Goal: Task Accomplishment & Management: Manage account settings

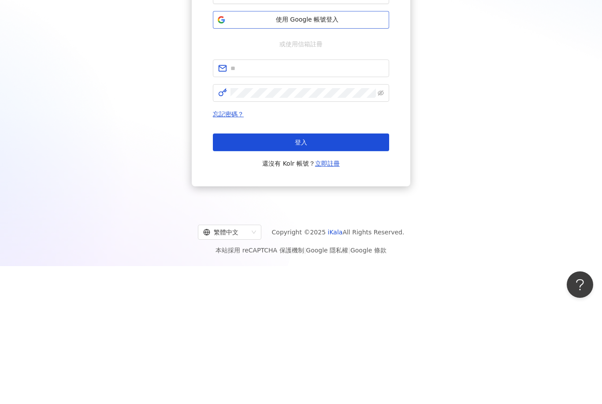
click at [338, 113] on span "使用 Google 帳號登入" at bounding box center [307, 117] width 156 height 9
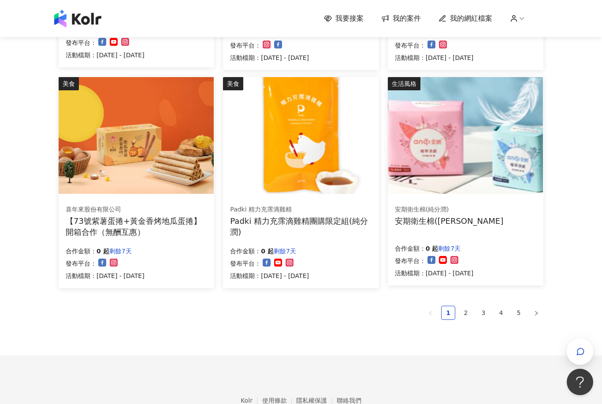
scroll to position [513, 0]
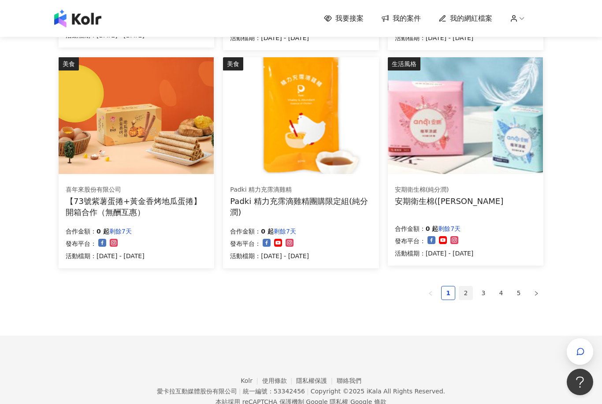
click at [459, 294] on link "2" at bounding box center [465, 292] width 13 height 13
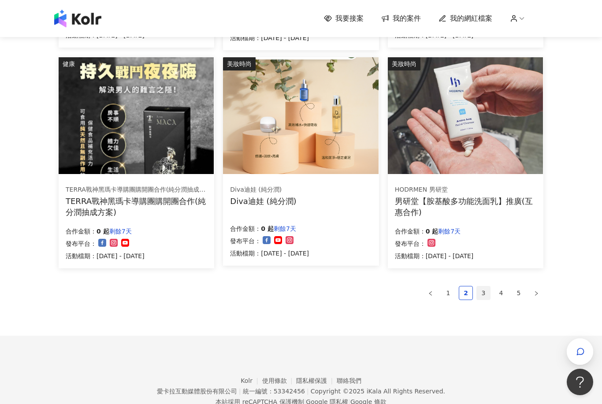
click at [479, 292] on link "3" at bounding box center [483, 292] width 13 height 13
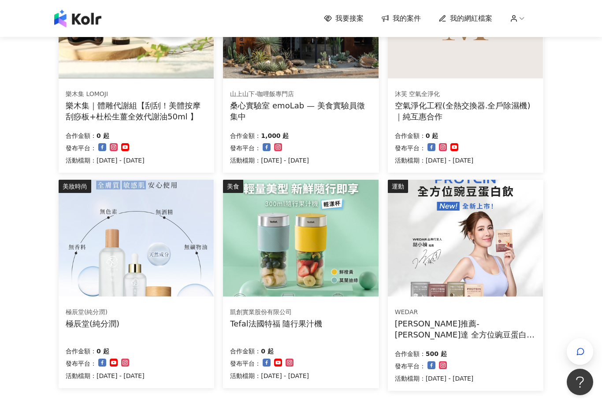
scroll to position [464, 0]
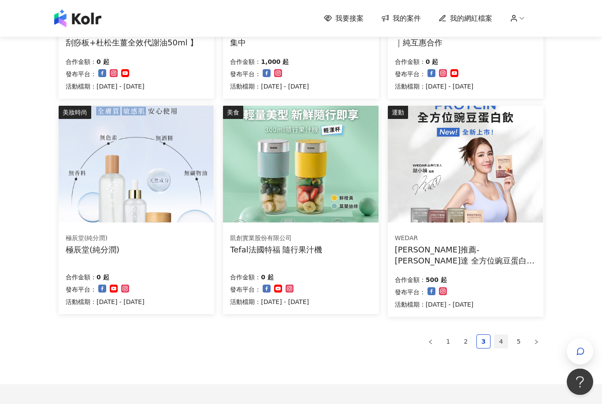
click at [496, 340] on link "4" at bounding box center [500, 341] width 13 height 13
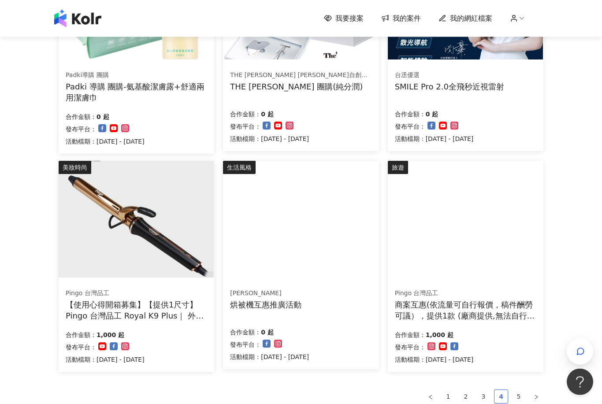
scroll to position [483, 0]
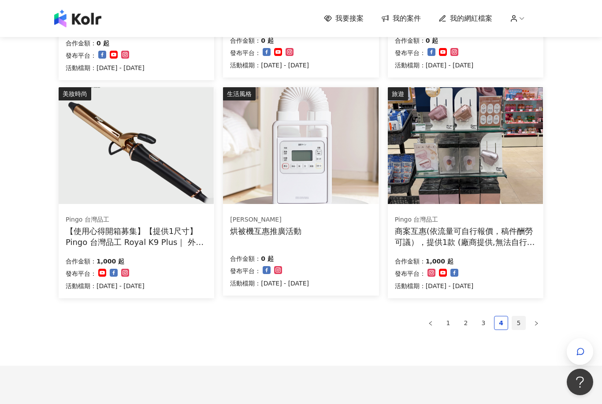
click at [512, 327] on link "5" at bounding box center [518, 322] width 13 height 13
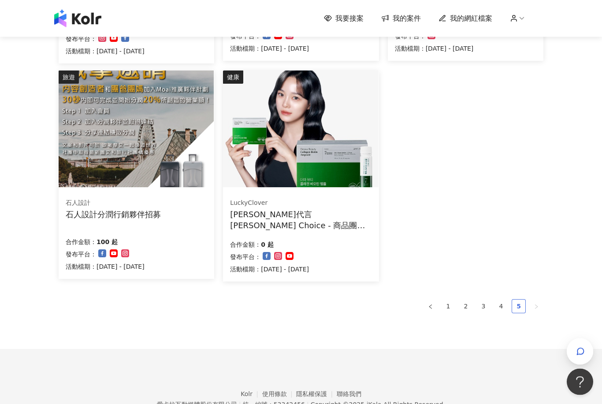
scroll to position [500, 0]
click at [500, 305] on link "4" at bounding box center [500, 305] width 13 height 13
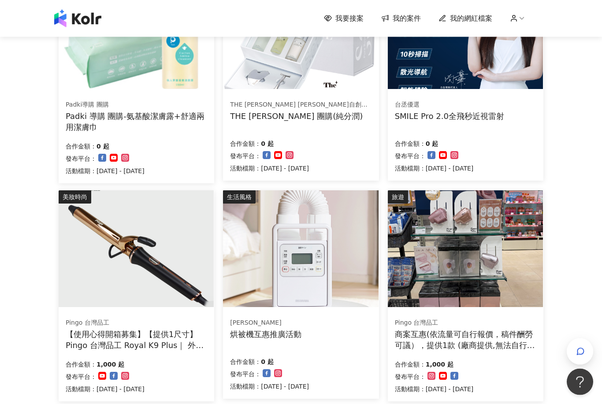
scroll to position [425, 0]
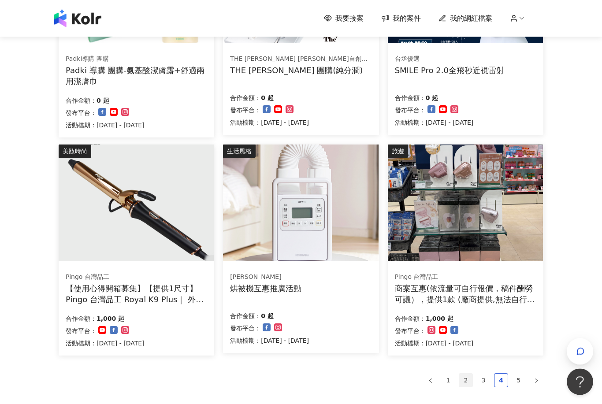
click at [462, 376] on link "2" at bounding box center [465, 380] width 13 height 13
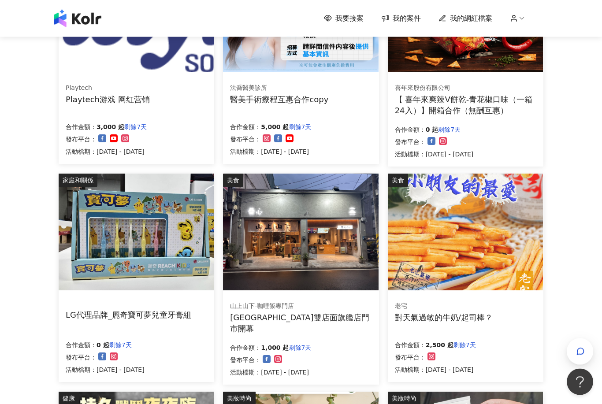
scroll to position [383, 0]
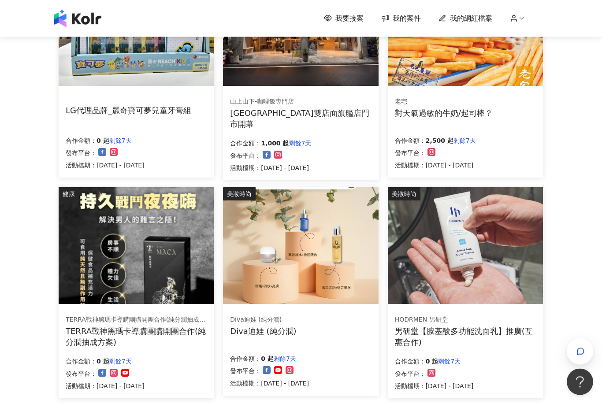
click at [446, 403] on div "遊戲 Playtech Playtech游戏 网红营销 合作金額： 3,000 起 剩餘7天 發布平台： 活動檔期：[DATE] - [DATE] 美妝時尚 …" at bounding box center [301, 109] width 484 height 714
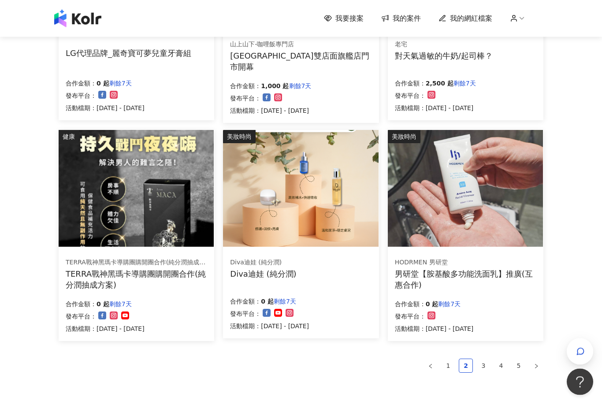
scroll to position [440, 0]
click at [449, 369] on link "1" at bounding box center [447, 365] width 13 height 13
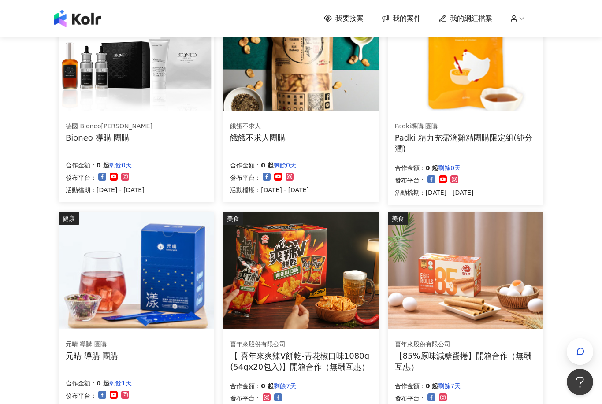
scroll to position [0, 0]
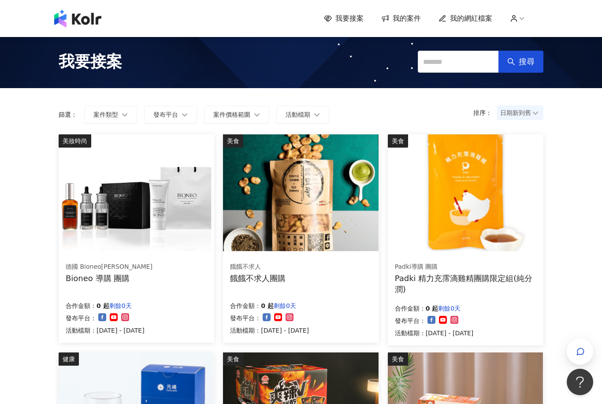
click at [406, 20] on span "我的案件" at bounding box center [406, 19] width 28 height 10
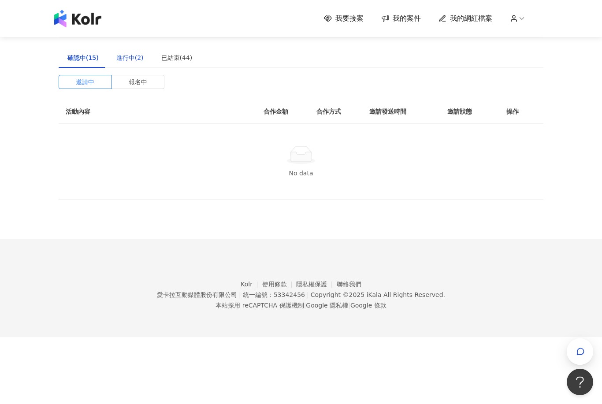
click at [126, 59] on div "進行中(2)" at bounding box center [129, 58] width 27 height 10
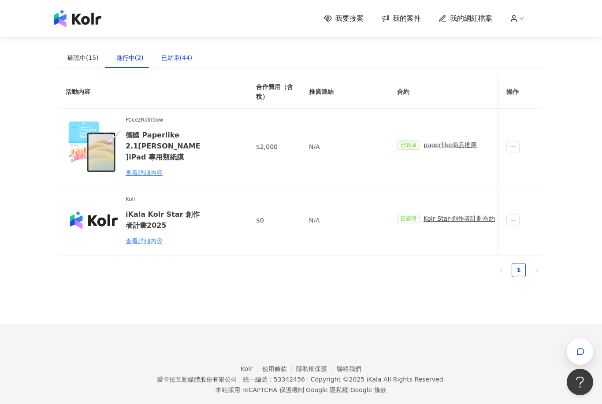
click at [173, 62] on div "已結束(44)" at bounding box center [176, 58] width 31 height 10
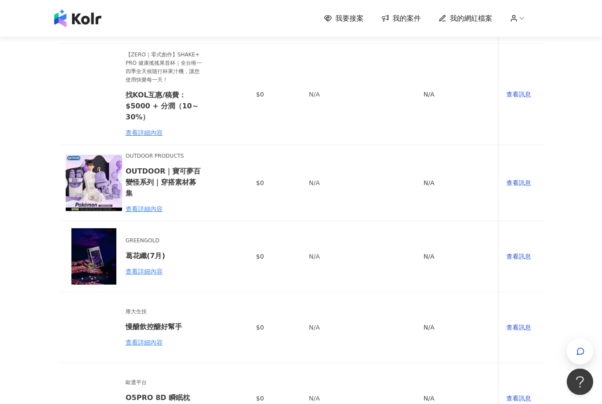
scroll to position [524, 0]
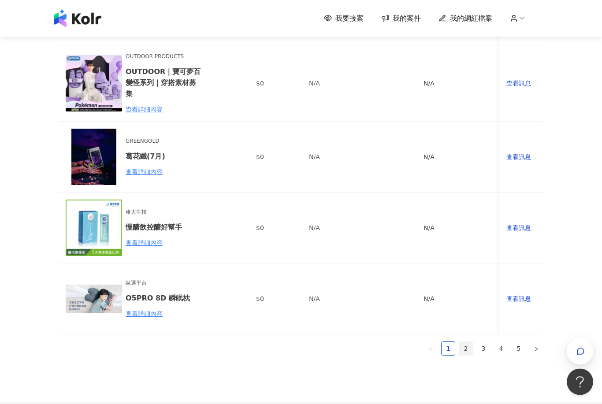
click at [466, 347] on link "2" at bounding box center [465, 348] width 13 height 13
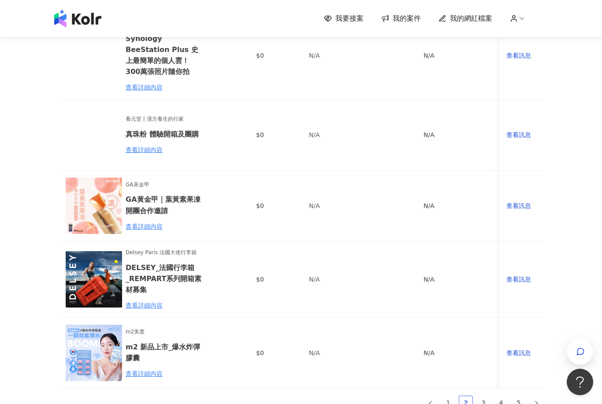
scroll to position [505, 0]
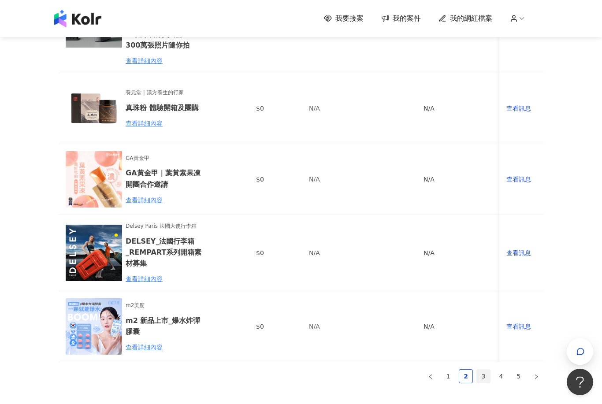
click at [483, 370] on link "3" at bounding box center [483, 376] width 13 height 13
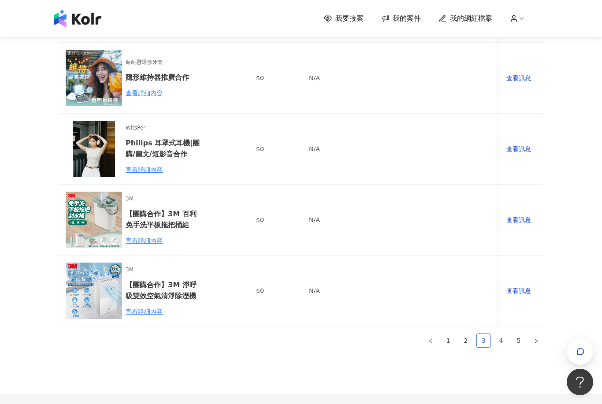
scroll to position [552, 0]
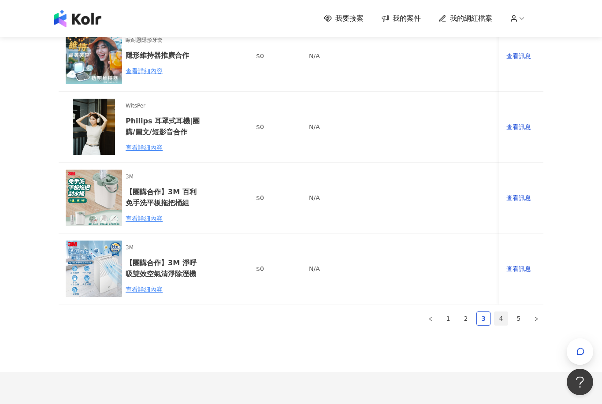
click at [501, 312] on link "4" at bounding box center [500, 318] width 13 height 13
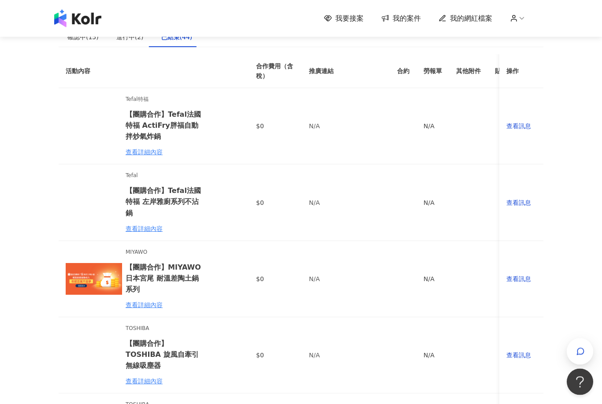
scroll to position [0, 0]
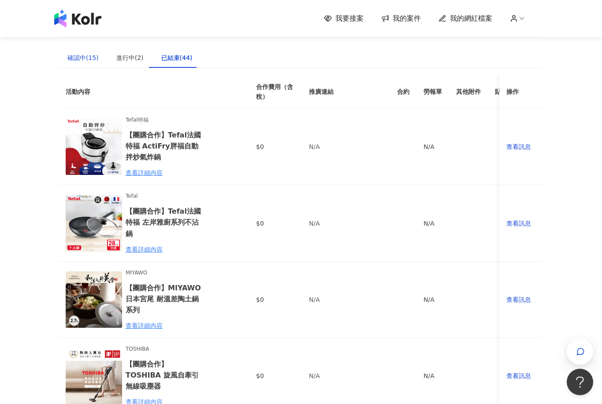
click at [76, 60] on div "確認中(15)" at bounding box center [82, 58] width 31 height 10
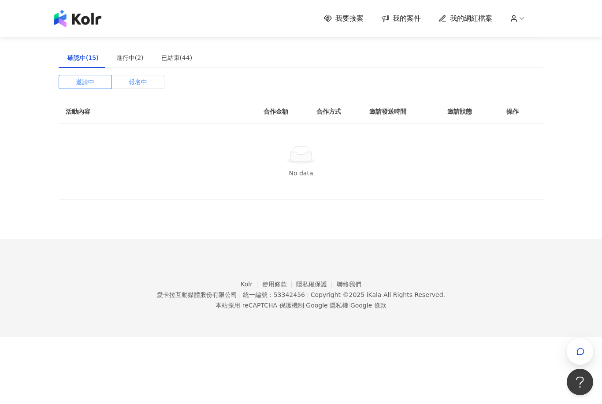
click at [139, 83] on span "報名中" at bounding box center [138, 81] width 18 height 13
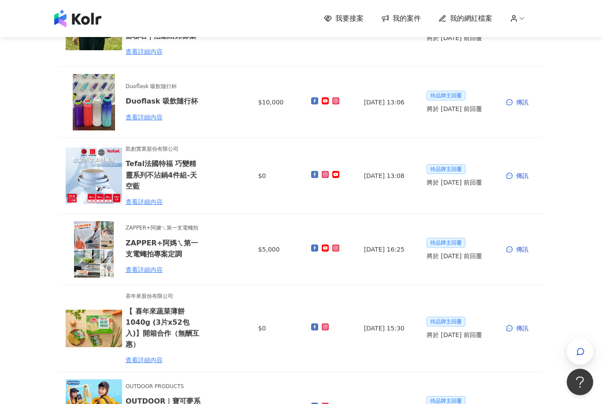
scroll to position [430, 0]
click at [170, 160] on h6 "Tefal法國特福 巧變精靈系列不沾鍋4件組-天空藍" at bounding box center [164, 175] width 77 height 33
click at [175, 159] on h6 "Tefal法國特福 巧變精靈系列不沾鍋4件組-天空藍" at bounding box center [164, 175] width 77 height 33
click at [148, 197] on div "查看詳細內容" at bounding box center [164, 202] width 77 height 10
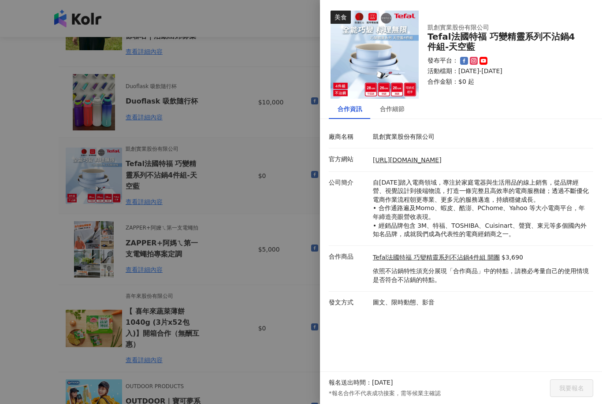
click at [388, 58] on img at bounding box center [374, 55] width 88 height 88
click at [483, 255] on link "Tefal法國特福 巧變精靈系列不沾鍋4件組 開團" at bounding box center [436, 257] width 127 height 9
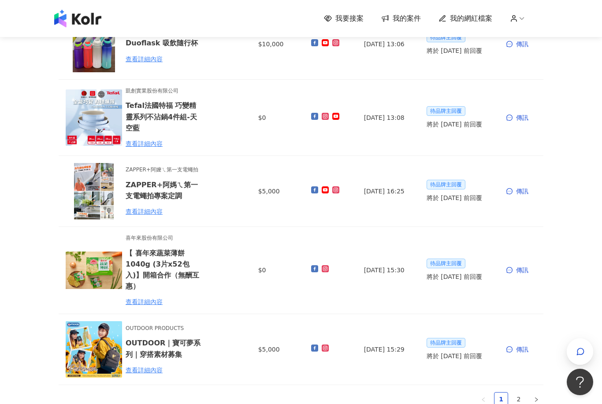
scroll to position [478, 0]
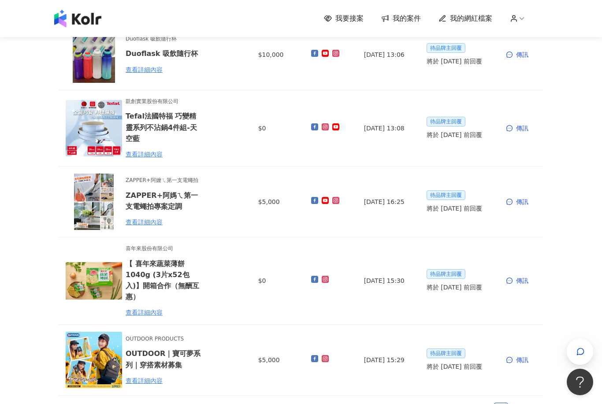
click at [102, 121] on img at bounding box center [94, 128] width 56 height 56
click at [143, 149] on div "查看詳細內容" at bounding box center [164, 154] width 77 height 10
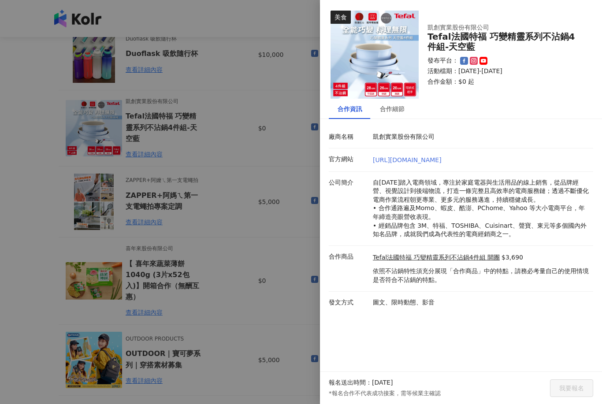
click at [441, 163] on link "[URL][DOMAIN_NAME]" at bounding box center [407, 159] width 69 height 7
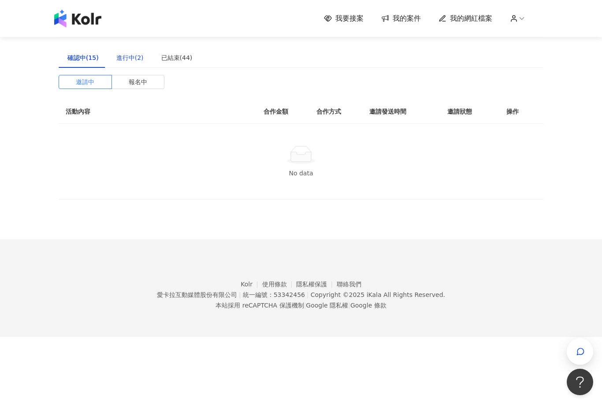
click at [116, 62] on div "進行中(2)" at bounding box center [129, 58] width 27 height 10
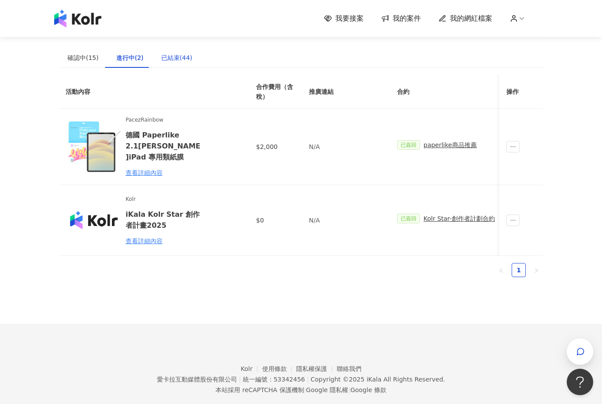
click at [174, 58] on div "已結束(44)" at bounding box center [176, 58] width 31 height 10
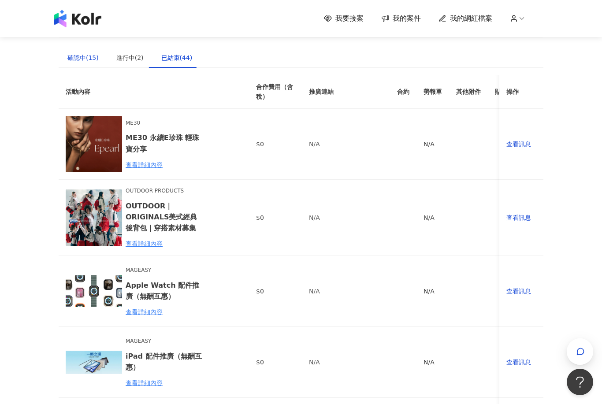
click at [87, 58] on div "確認中(15)" at bounding box center [82, 58] width 31 height 10
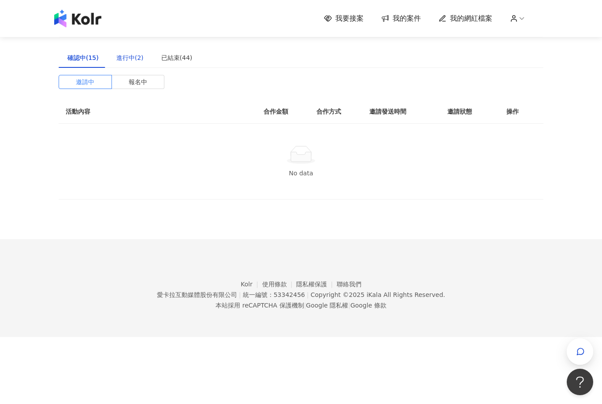
click at [129, 60] on div "進行中(2)" at bounding box center [129, 58] width 27 height 10
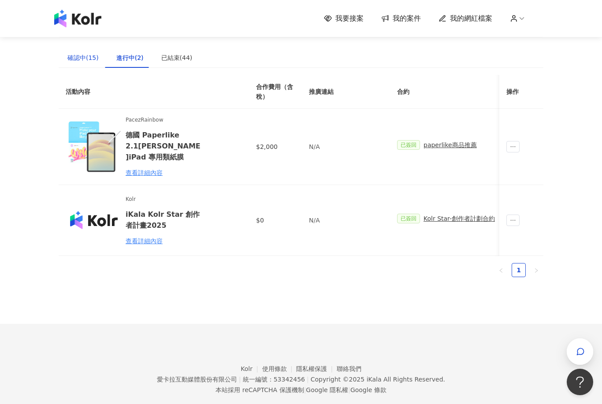
click at [83, 62] on div "確認中(15)" at bounding box center [82, 58] width 31 height 10
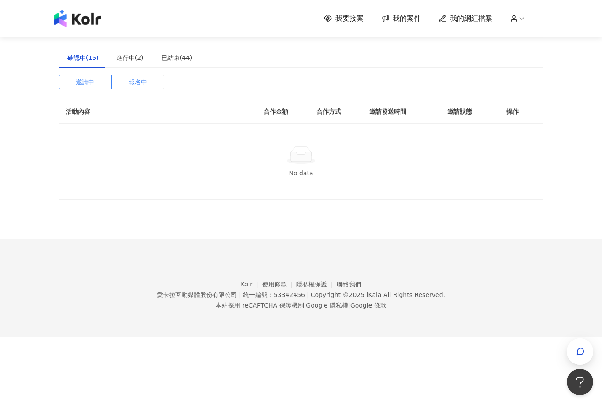
click at [144, 84] on span "報名中" at bounding box center [138, 81] width 18 height 13
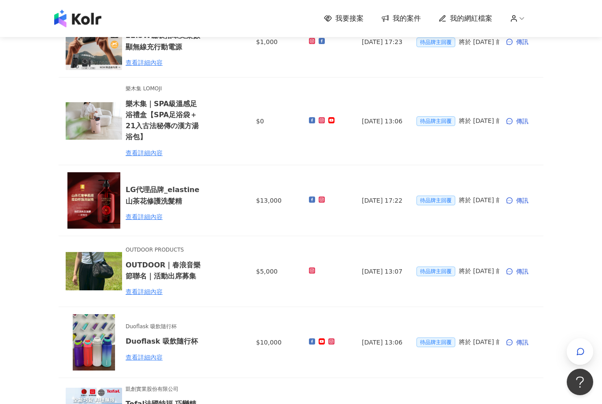
scroll to position [323, 0]
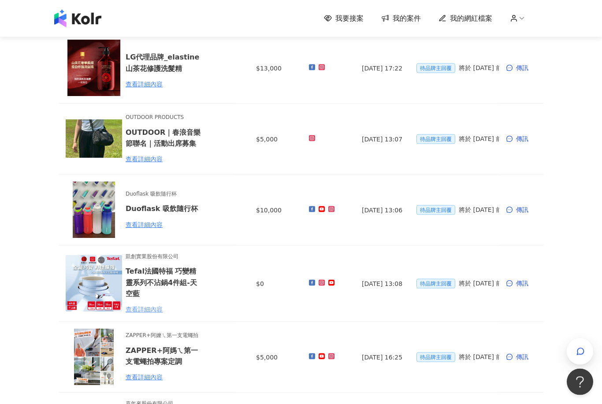
click at [151, 305] on div "查看詳細內容" at bounding box center [164, 310] width 77 height 10
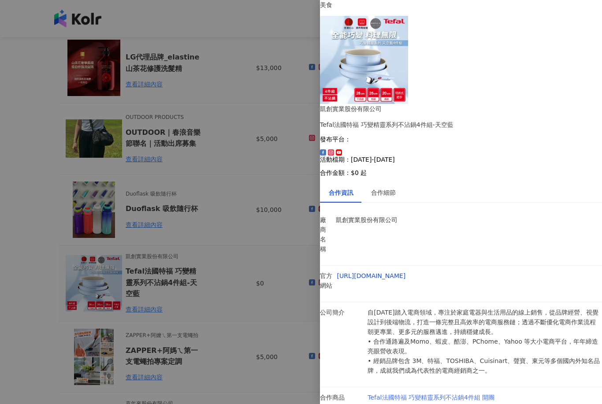
click at [479, 394] on link "Tefal法國特福 巧變精靈系列不沾鍋4件組 開團" at bounding box center [430, 397] width 127 height 7
